Goal: Task Accomplishment & Management: Complete application form

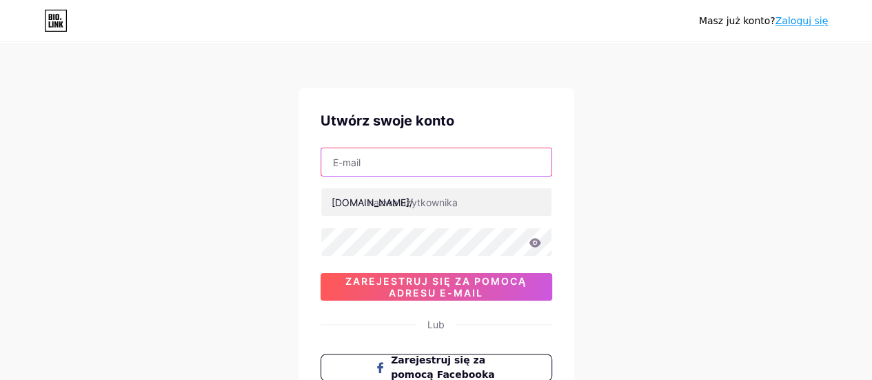
click at [411, 172] on input "text" at bounding box center [436, 162] width 230 height 28
type input "[EMAIL_ADDRESS][DOMAIN_NAME]"
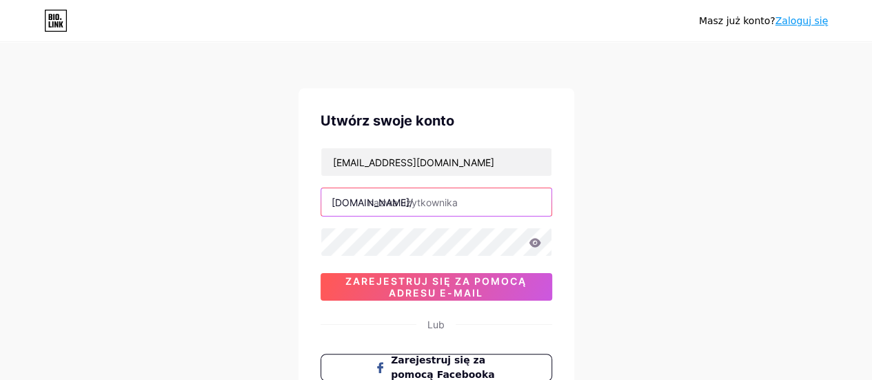
click at [419, 196] on input "text" at bounding box center [436, 202] width 230 height 28
type input "fizjomila"
click at [539, 244] on icon at bounding box center [535, 243] width 12 height 10
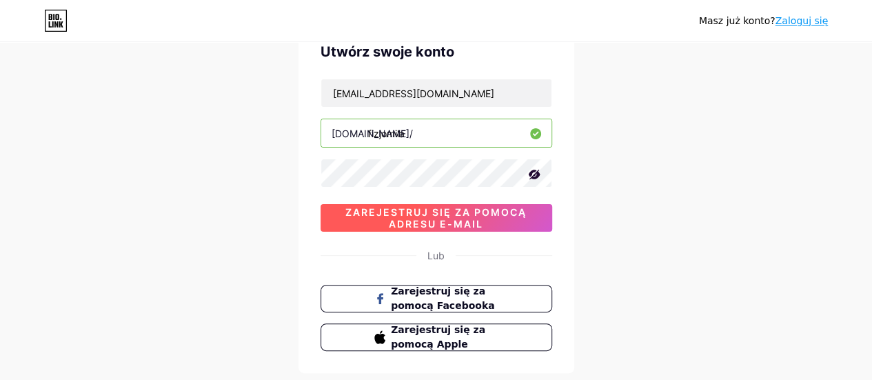
click at [471, 220] on font "Zarejestruj się za pomocą adresu e-mail" at bounding box center [435, 217] width 181 height 23
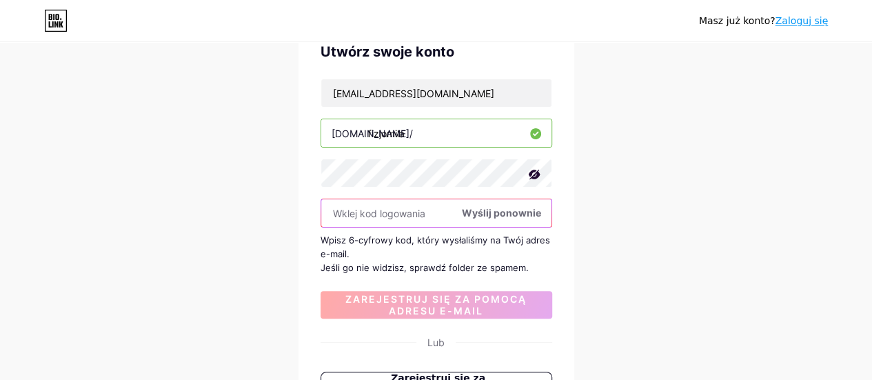
paste input "349428"
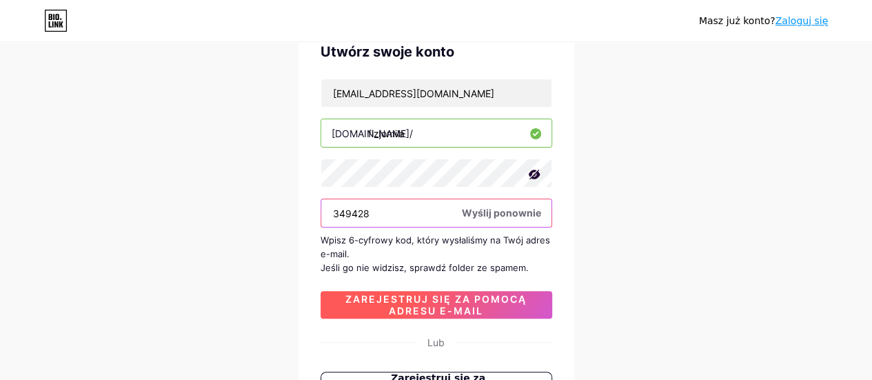
type input "349428"
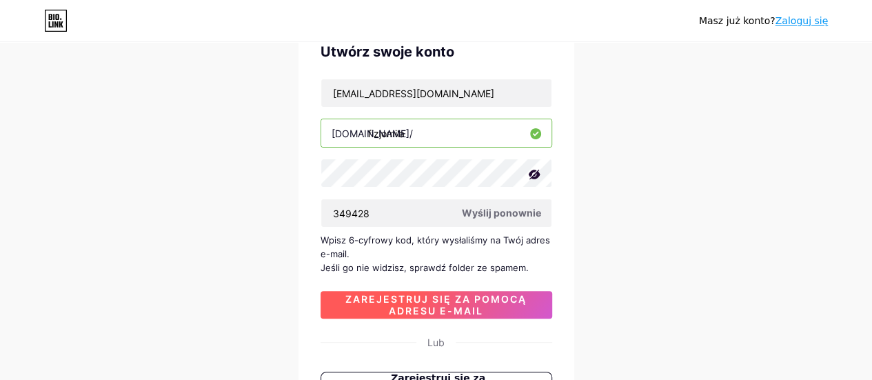
click at [454, 305] on font "Zarejestruj się za pomocą adresu e-mail" at bounding box center [435, 304] width 181 height 23
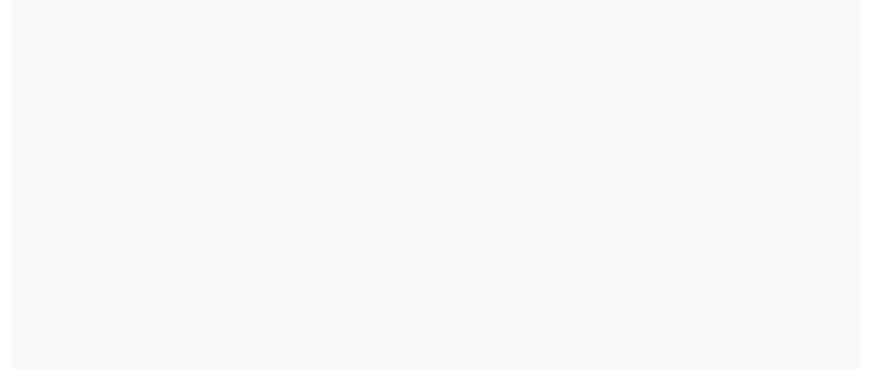
scroll to position [0, 0]
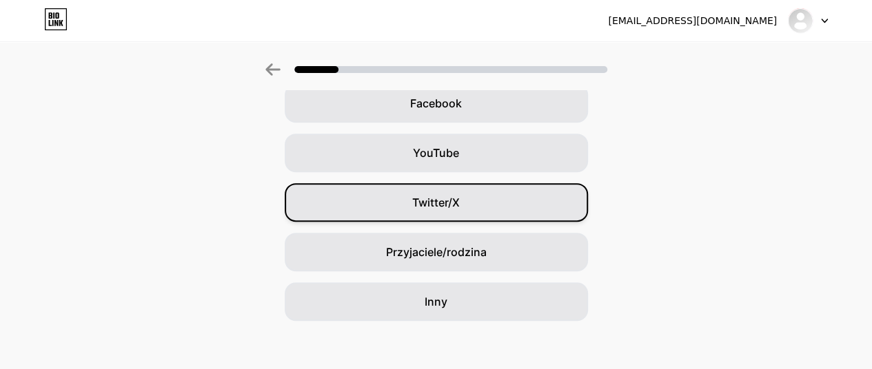
scroll to position [225, 0]
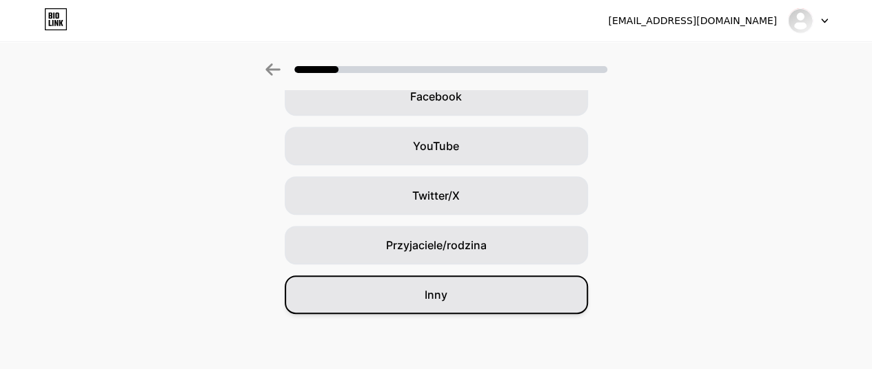
click at [447, 292] on font "Inny" at bounding box center [436, 295] width 23 height 14
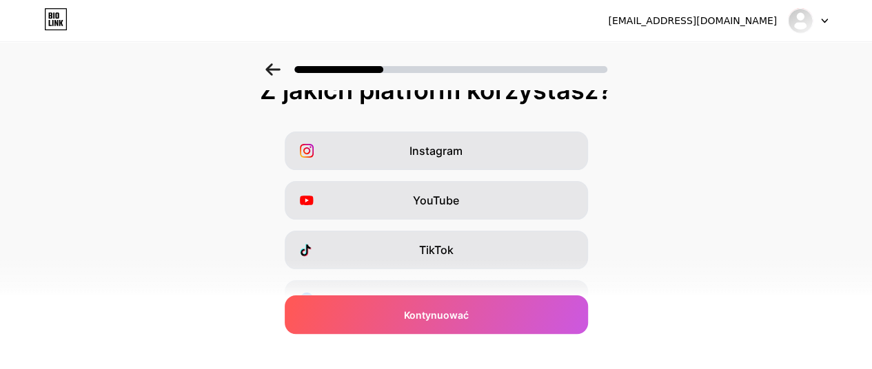
scroll to position [0, 0]
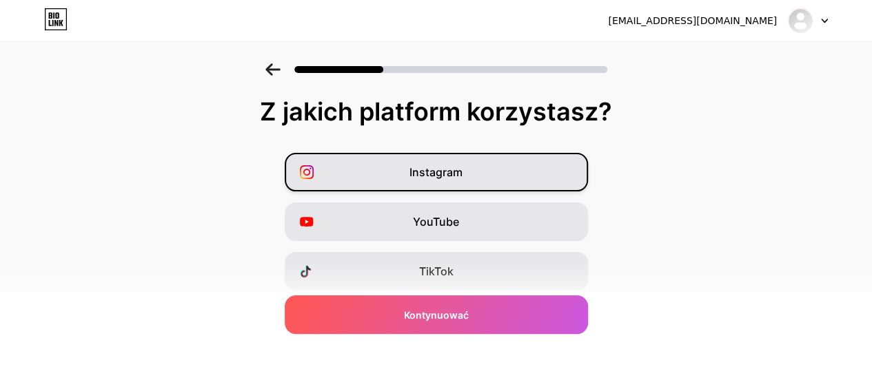
click at [503, 168] on div "Instagram" at bounding box center [436, 172] width 303 height 39
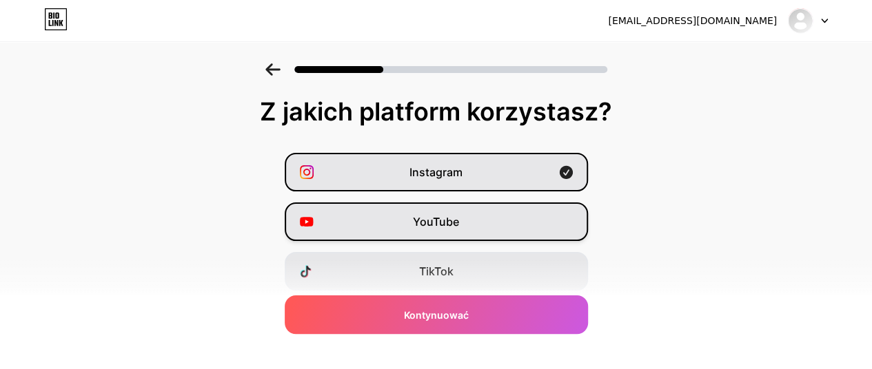
click at [482, 224] on div "YouTube" at bounding box center [436, 222] width 303 height 39
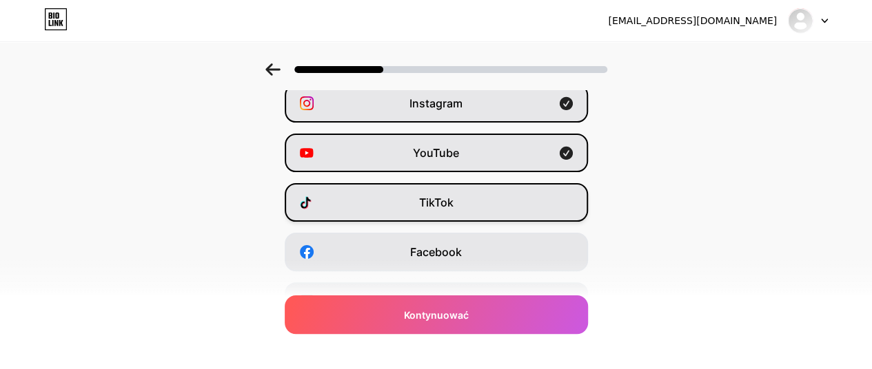
click at [470, 213] on div "TikTok" at bounding box center [436, 202] width 303 height 39
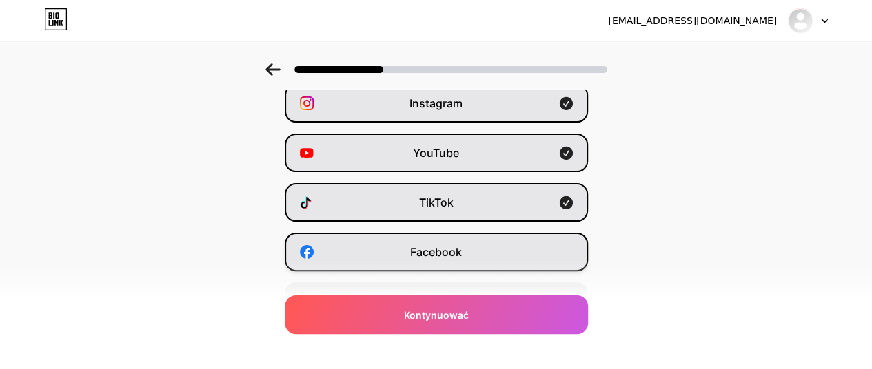
click at [481, 256] on div "Facebook" at bounding box center [436, 252] width 303 height 39
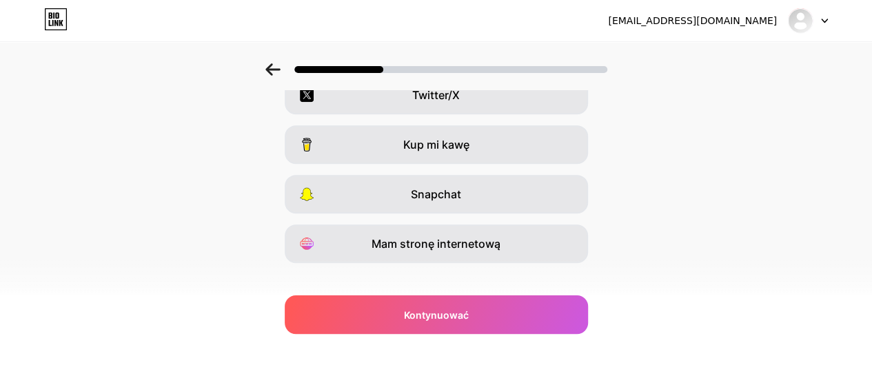
scroll to position [294, 0]
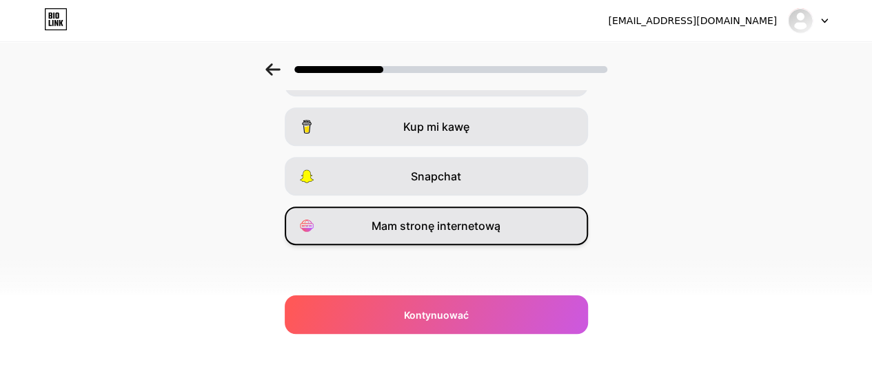
click at [464, 234] on span "Mam stronę internetową" at bounding box center [436, 226] width 129 height 17
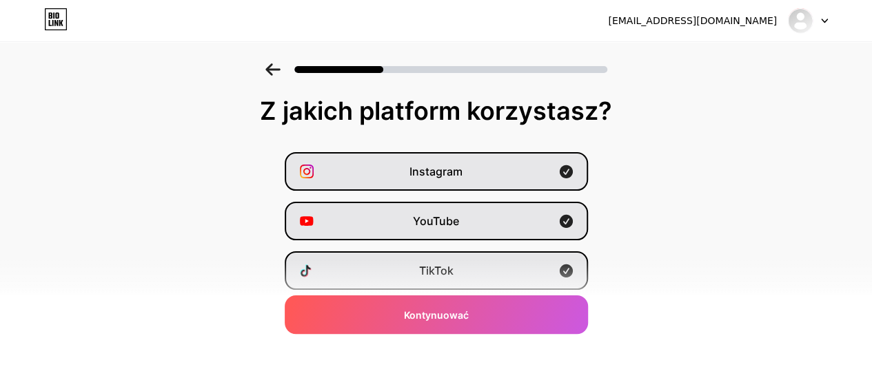
scroll to position [0, 0]
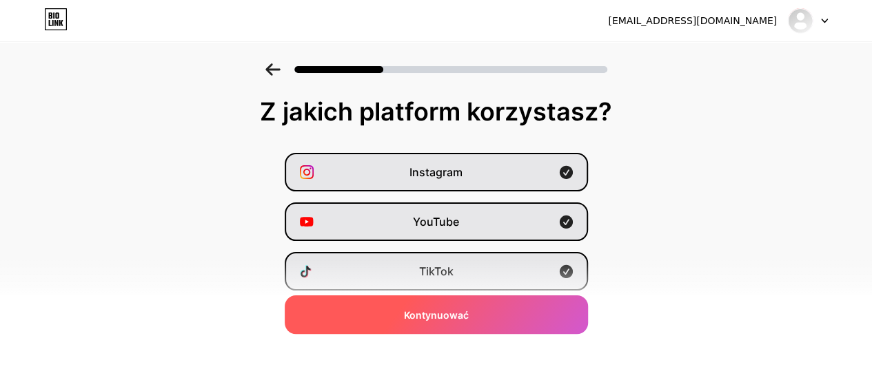
click at [417, 312] on font "Kontynuować" at bounding box center [436, 315] width 65 height 12
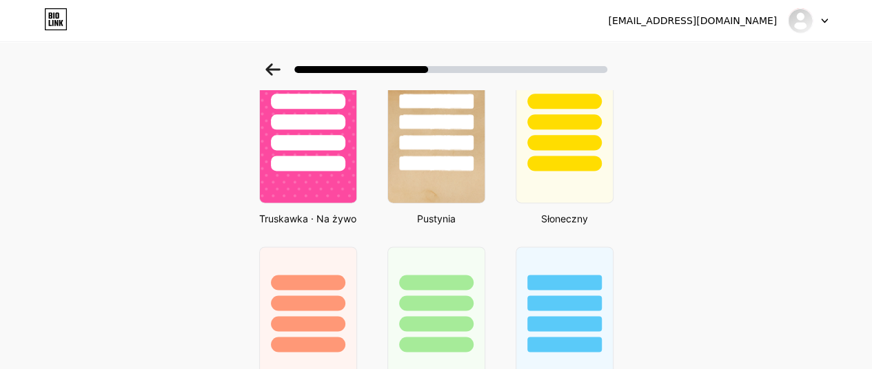
scroll to position [896, 0]
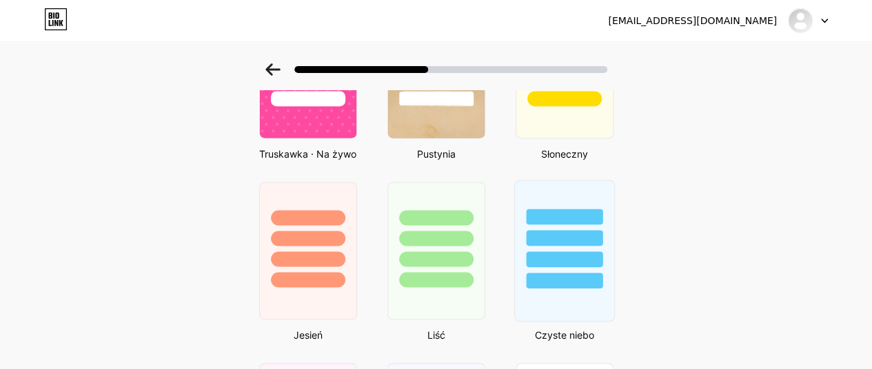
click at [587, 258] on div at bounding box center [564, 260] width 77 height 16
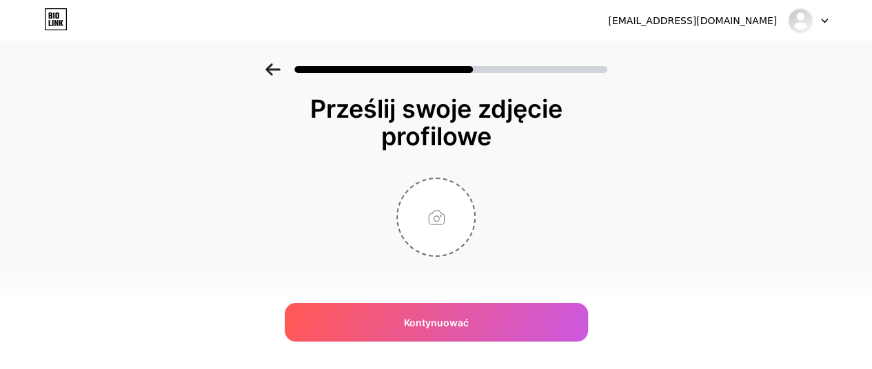
scroll to position [0, 0]
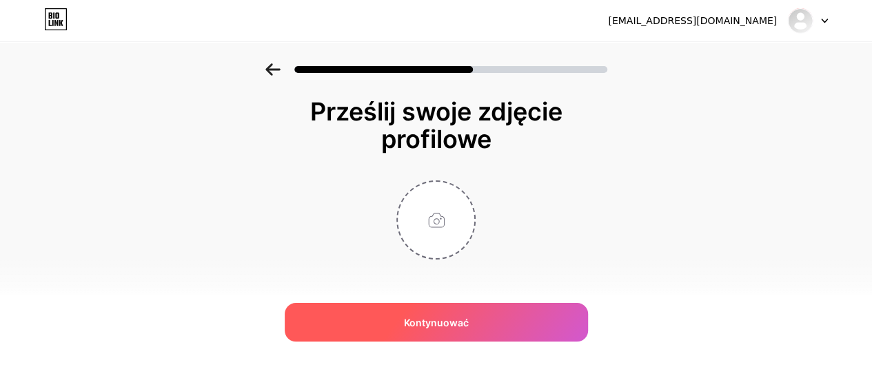
click at [429, 320] on font "Kontynuować" at bounding box center [436, 323] width 65 height 12
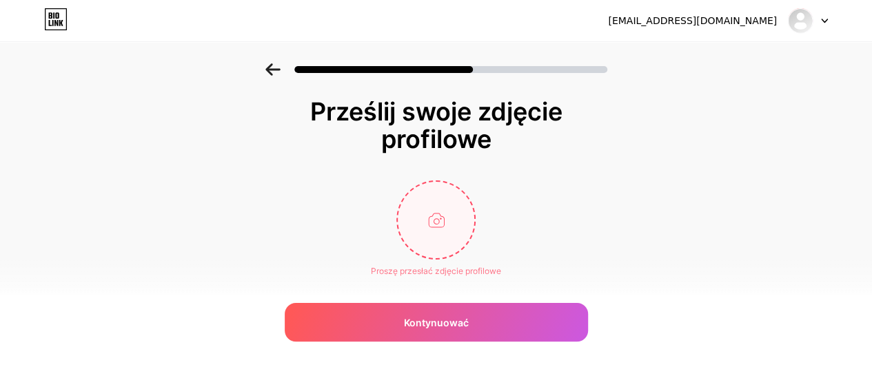
click at [445, 228] on input "file" at bounding box center [436, 220] width 77 height 77
type input "C:\fakepath\3AD66DDF-B7F2-4D65-8581-8918ED225FE7_L0_001-13.08.2023, 20_28_42.jpg"
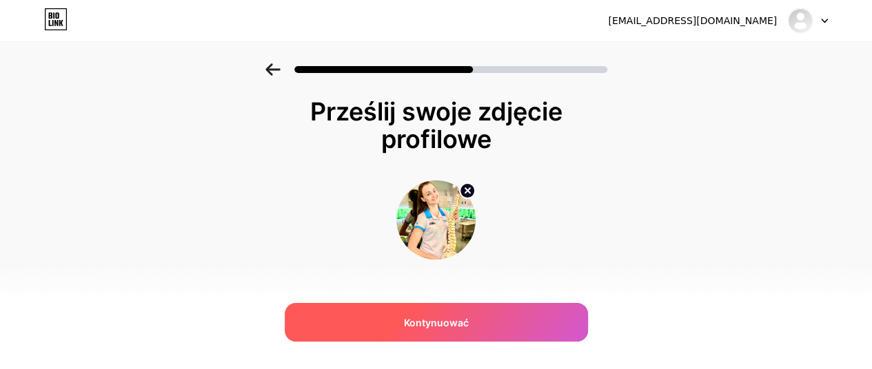
click at [467, 318] on font "Kontynuować" at bounding box center [436, 323] width 65 height 12
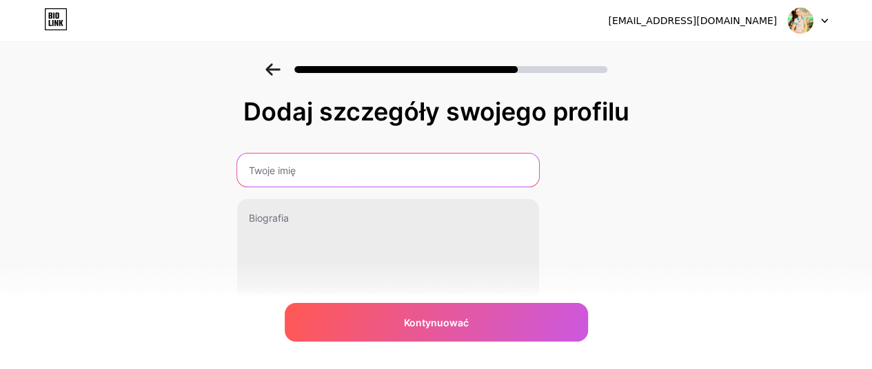
click at [440, 174] on input "text" at bounding box center [388, 170] width 302 height 33
type input "[PERSON_NAME]"
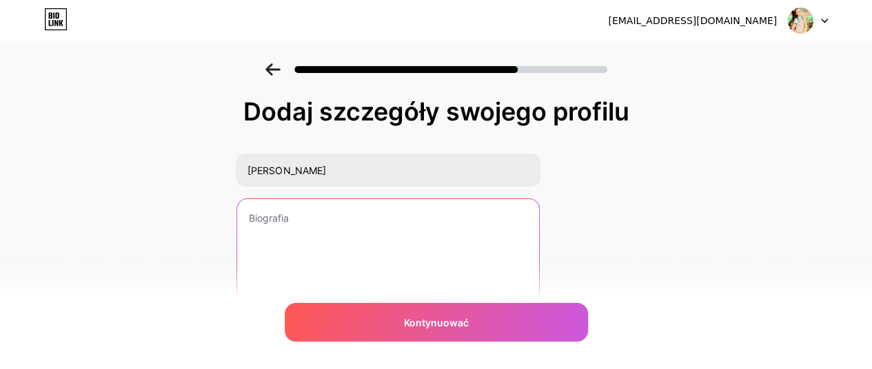
click at [363, 226] on textarea at bounding box center [388, 254] width 302 height 111
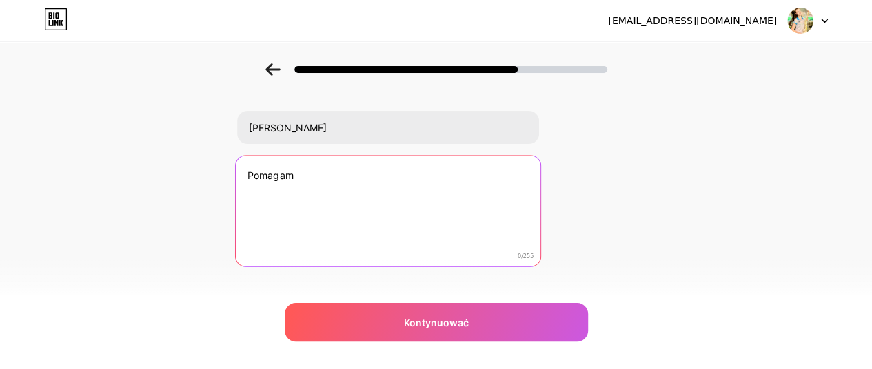
scroll to position [63, 0]
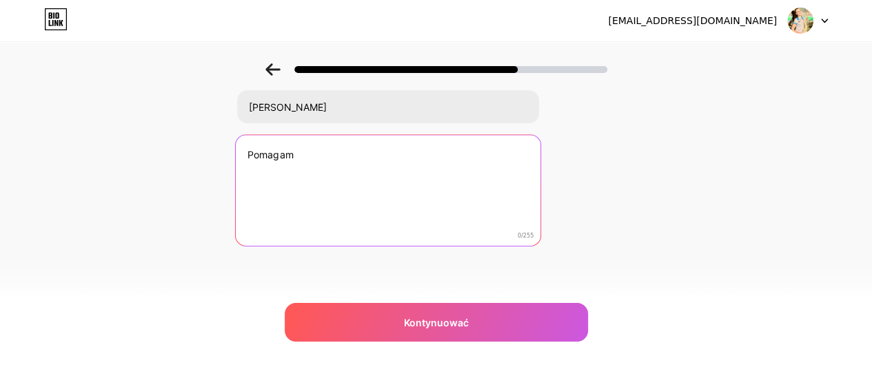
drag, startPoint x: 321, startPoint y: 161, endPoint x: 198, endPoint y: 161, distance: 122.7
click at [198, 161] on div "Dodaj szczegóły swojego profilu [PERSON_NAME] Pomagam 0/255 Kontynuować Błąd" at bounding box center [436, 157] width 872 height 315
paste textarea "🟢12 lat po microdiscektomii - [DATE] aktywna i bez bólu 🔵Pomagam odzyskać spraw…"
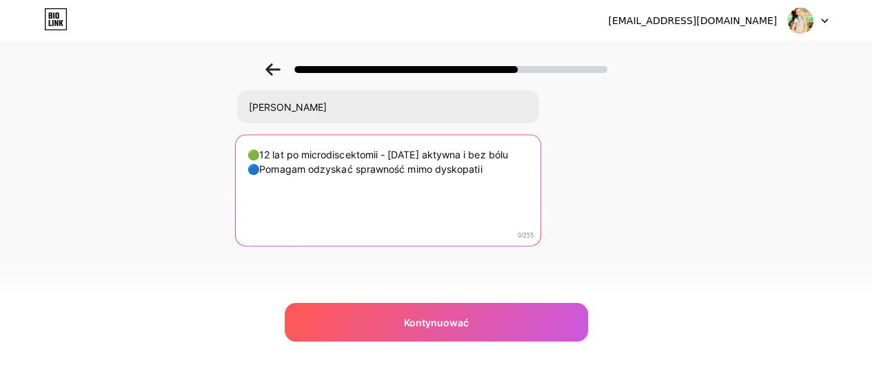
click at [255, 149] on textarea "🟢12 lat po microdiscektomii - [DATE] aktywna i bez bólu 🔵Pomagam odzyskać spraw…" at bounding box center [387, 191] width 305 height 112
drag, startPoint x: 259, startPoint y: 180, endPoint x: 252, endPoint y: 181, distance: 7.0
click at [252, 181] on textarea "🟢12 lat po microdiscektomii - [DATE] aktywna i bez bólu 🔵Pomagam odzyskać spraw…" at bounding box center [387, 191] width 305 height 112
paste textarea "🔵"
drag, startPoint x: 263, startPoint y: 179, endPoint x: 254, endPoint y: 181, distance: 10.0
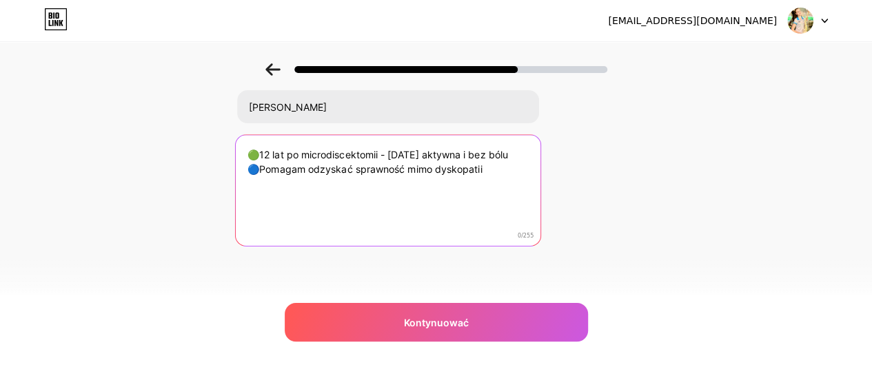
click at [254, 181] on textarea "🟢12 lat po microdiscektomii - [DATE] aktywna i bez bólu 🔵Pomagam odzyskać spraw…" at bounding box center [387, 191] width 305 height 112
click at [252, 150] on textarea "🟢12 lat po microdiscektomii - [DATE] aktywna i bez bólu 🔵Pomagam odzyskać spraw…" at bounding box center [387, 191] width 305 height 112
paste textarea "🔵"
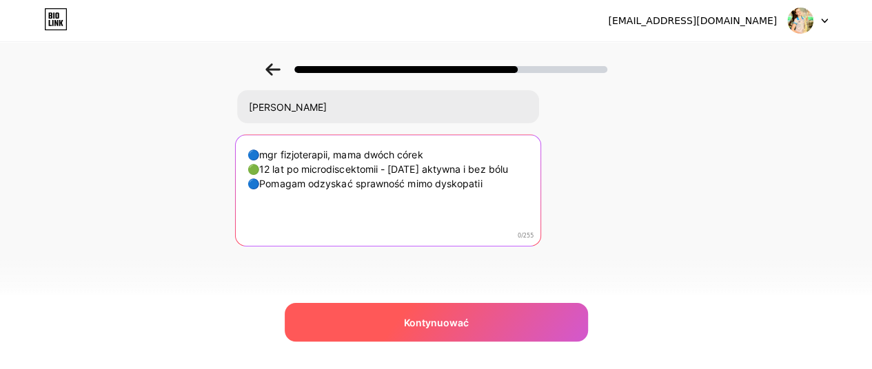
type textarea "🔵mgr fizjoterapii, mama dwóch córek 🟢12 lat po microdiscektomii - [DATE] aktywn…"
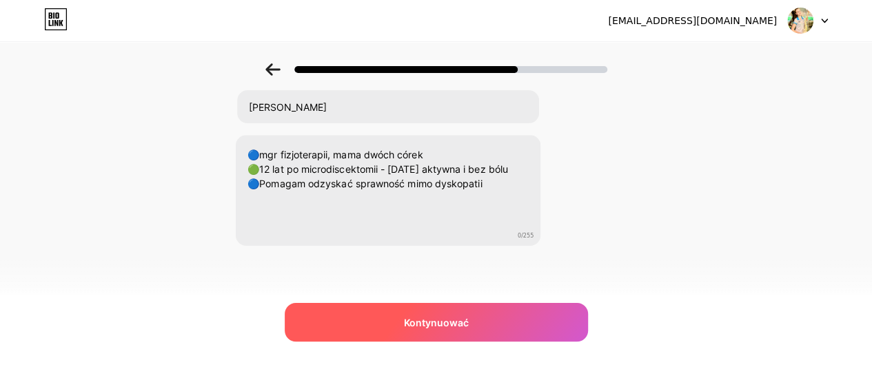
click at [449, 323] on font "Kontynuować" at bounding box center [436, 323] width 65 height 12
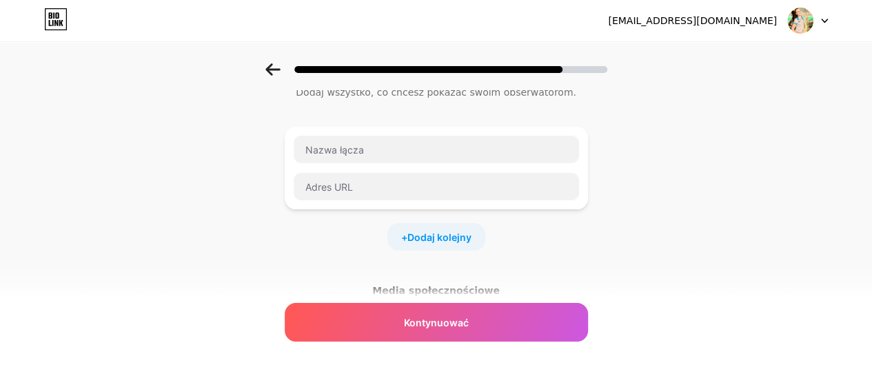
scroll to position [0, 0]
